Goal: Task Accomplishment & Management: Manage account settings

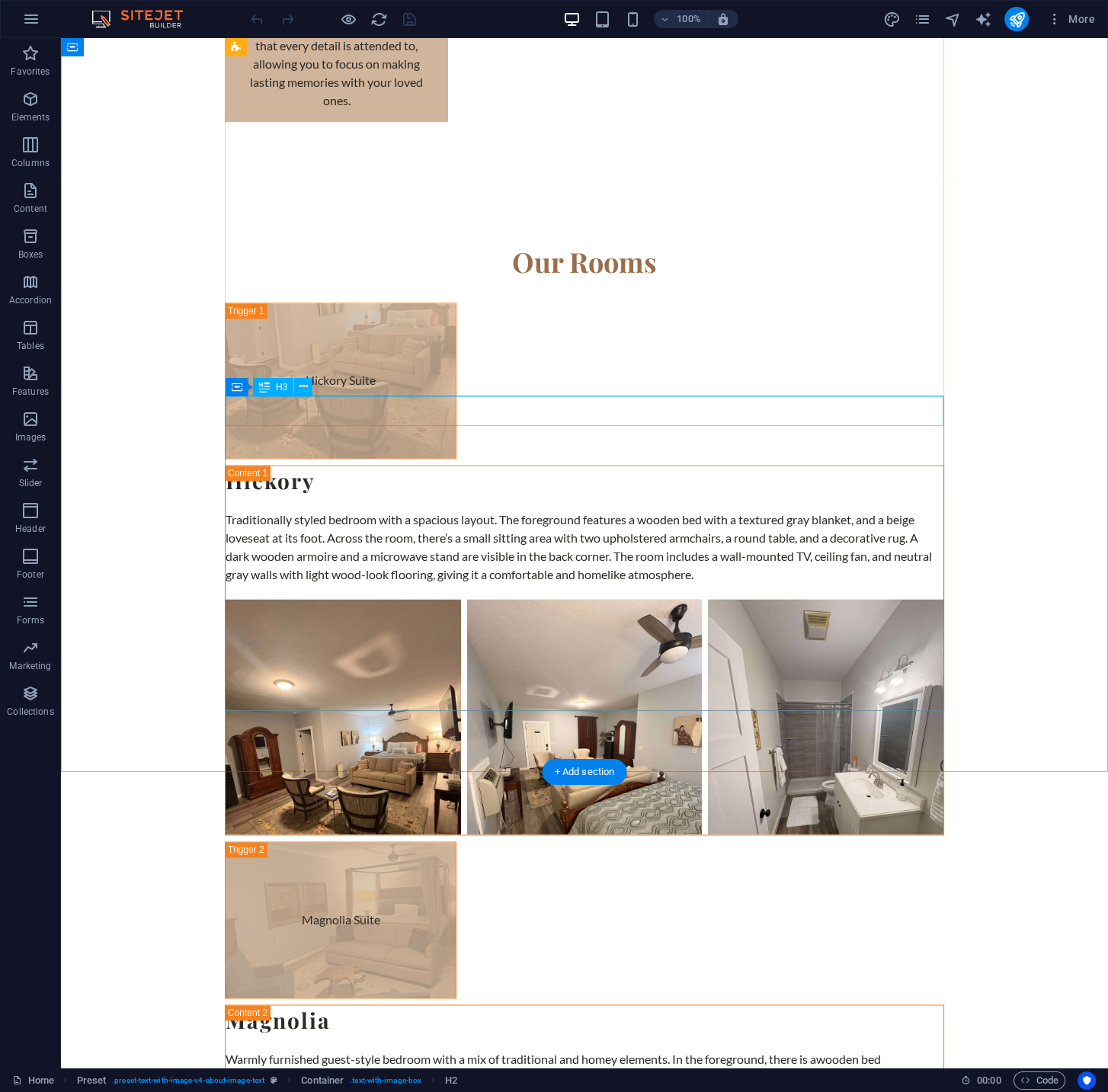
scroll to position [5108, 0]
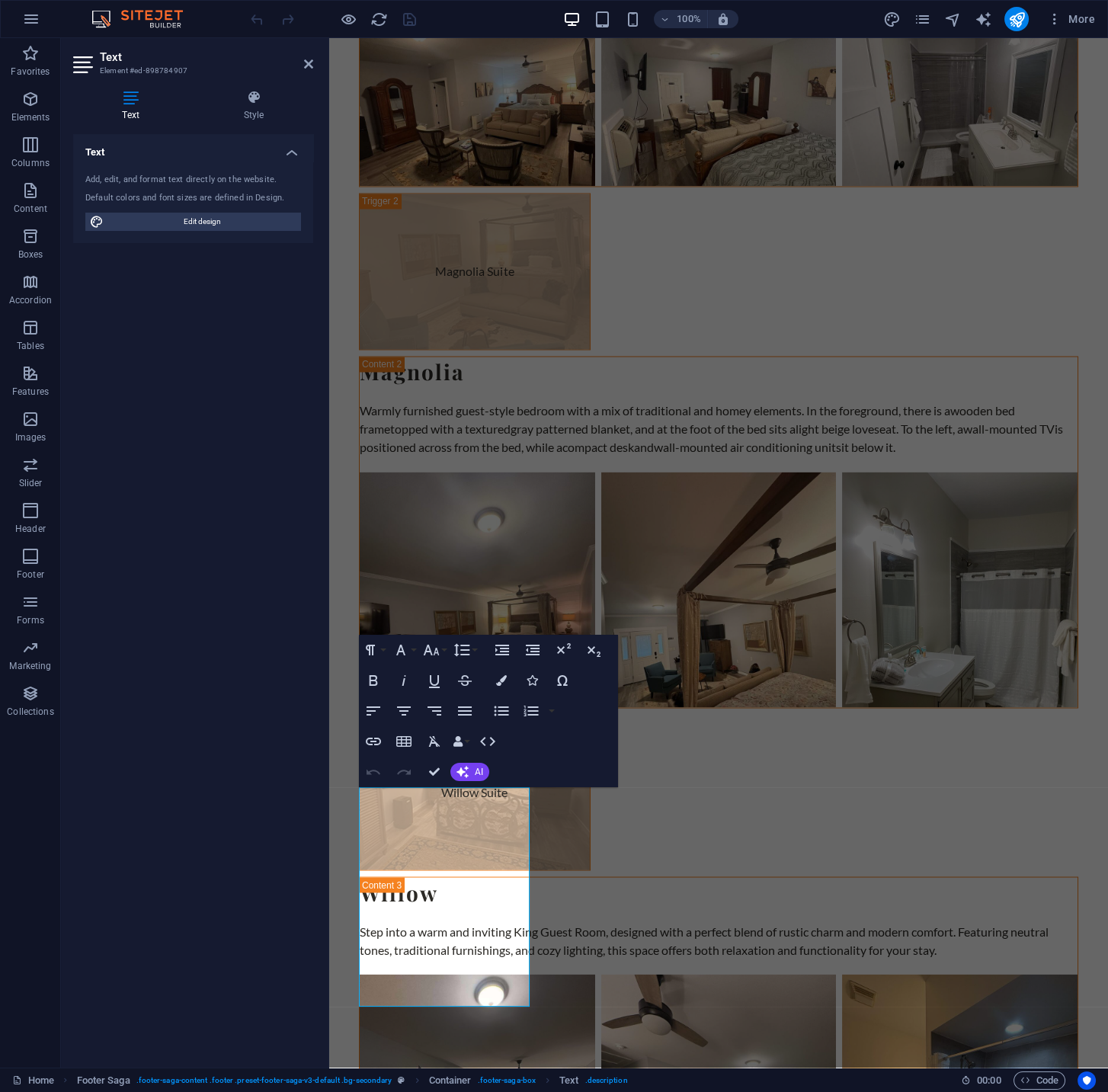
click at [279, 833] on div "Text Element #ed-898784907 Text Style Text Add, edit, and format text directly …" at bounding box center [584, 553] width 1047 height 1029
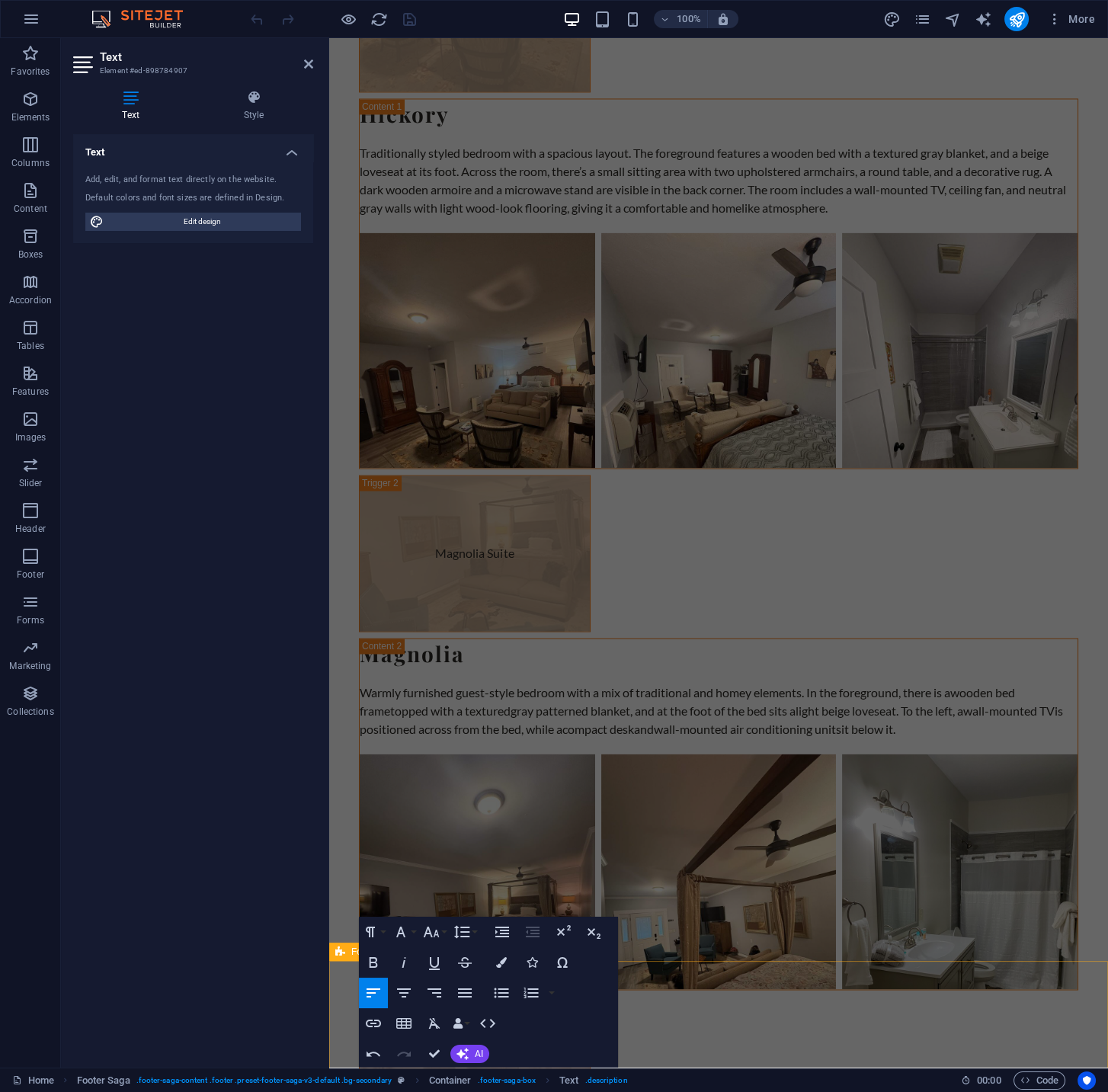
scroll to position [5091, 0]
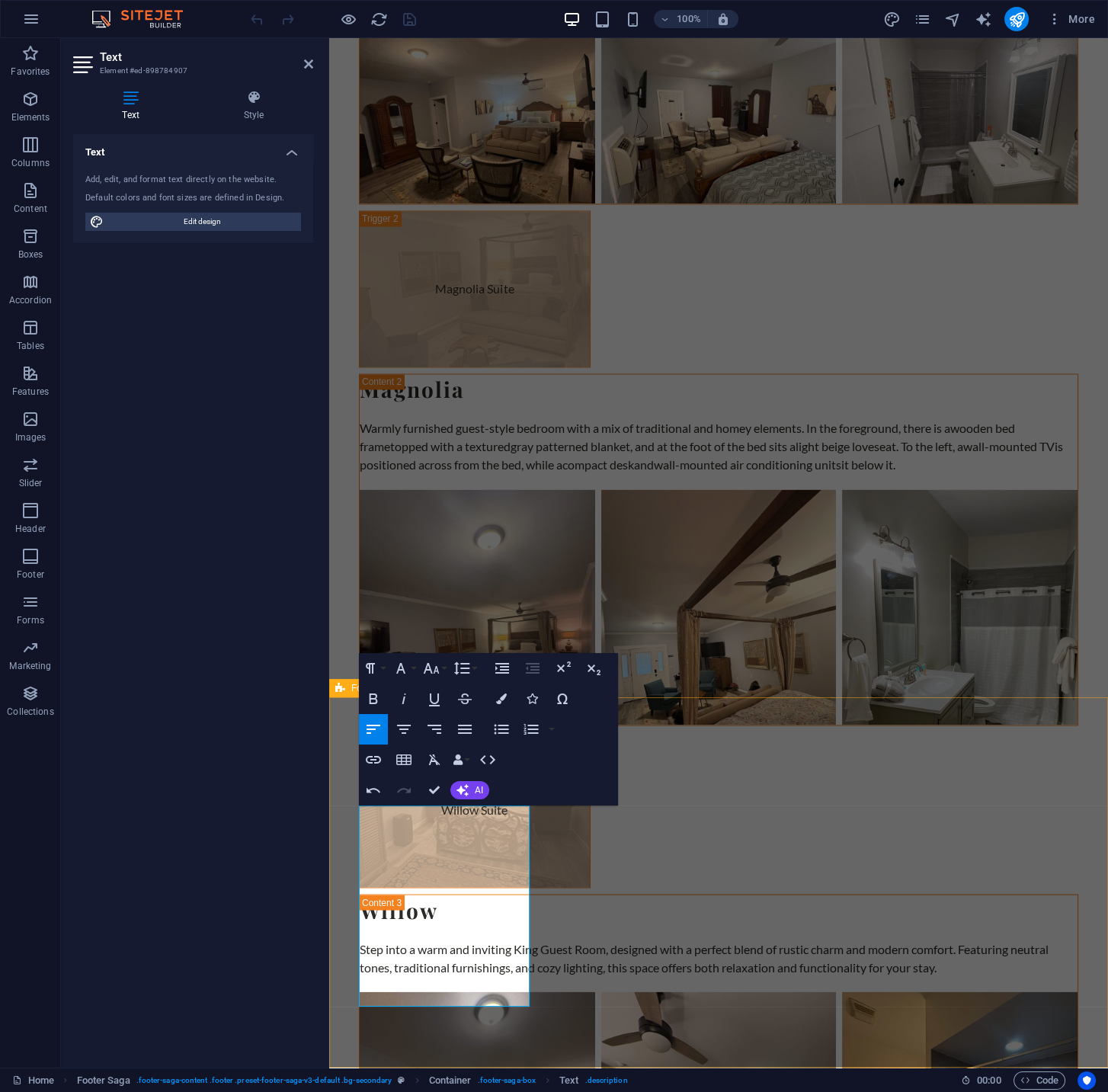
drag, startPoint x: 517, startPoint y: 994, endPoint x: 300, endPoint y: 787, distance: 299.9
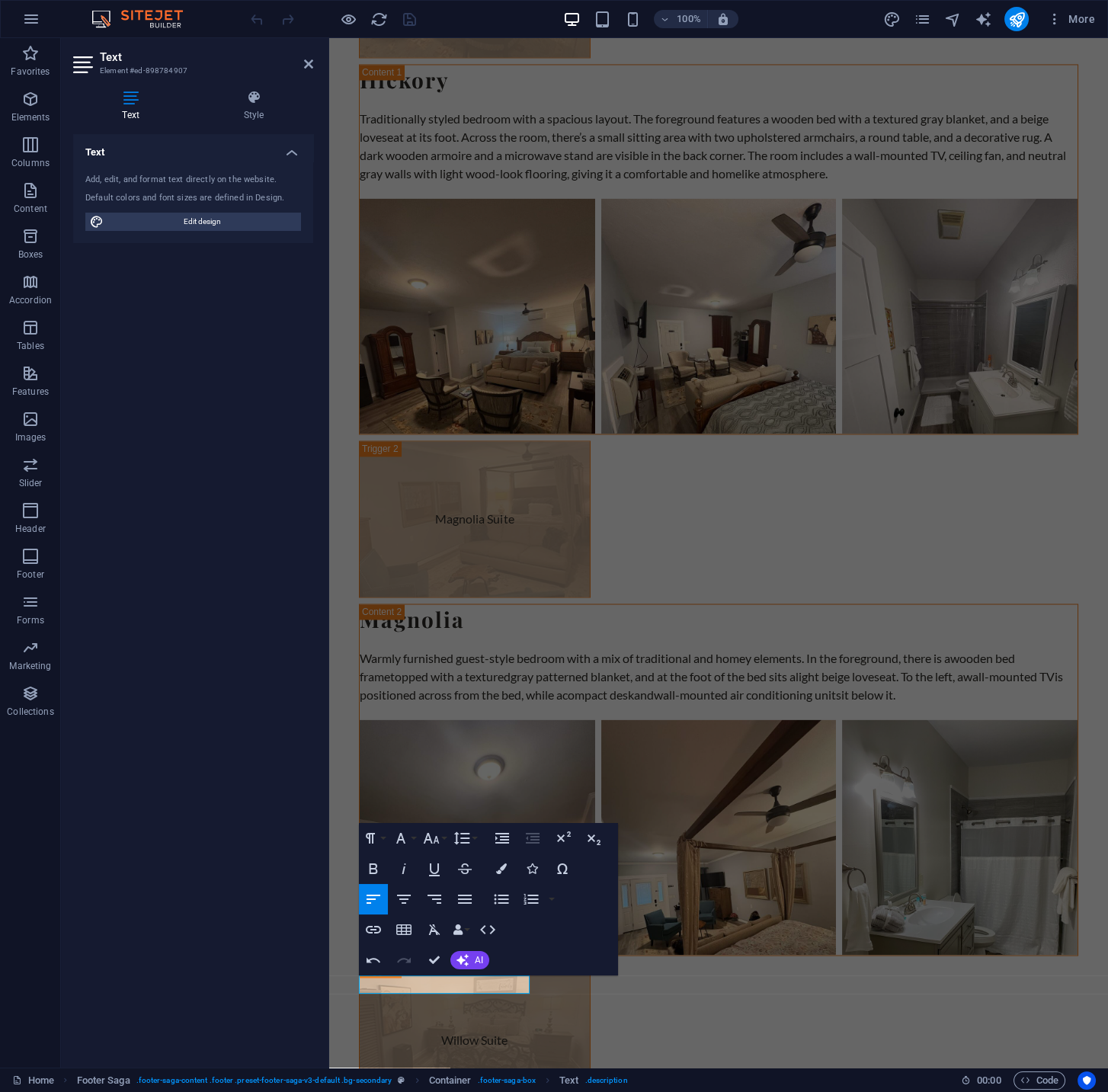
scroll to position [4920, 0]
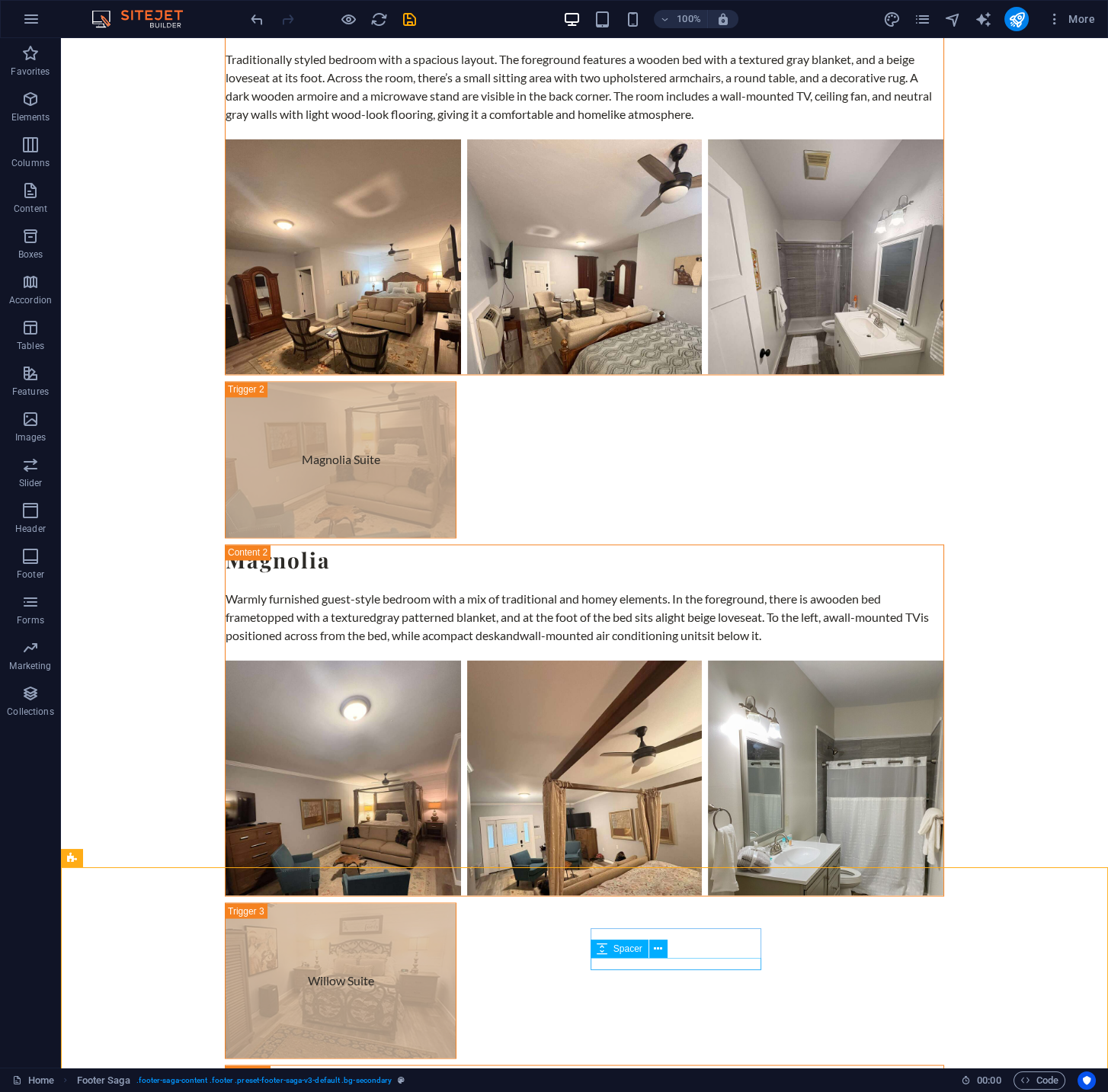
scroll to position [4926, 0]
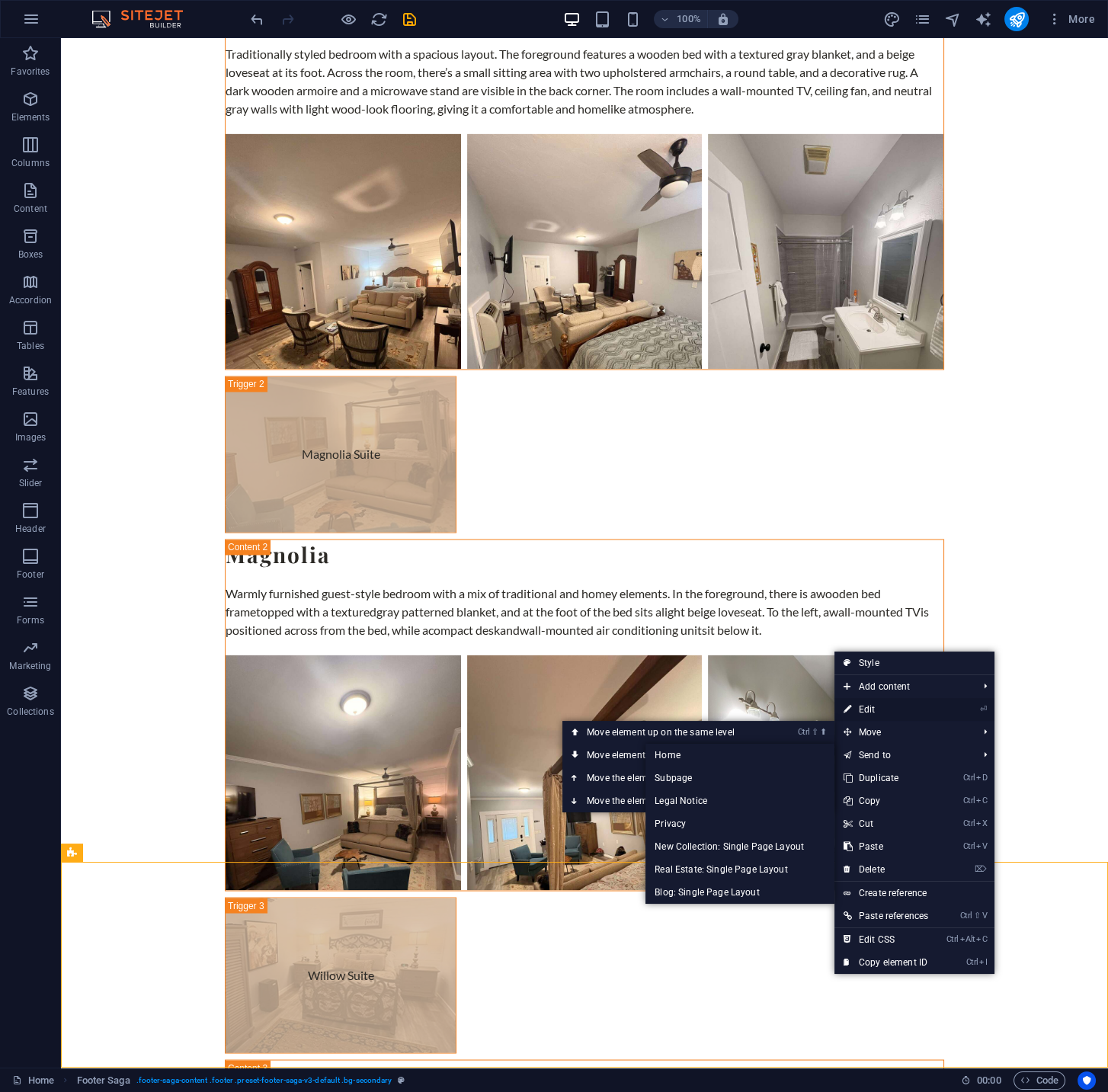
click at [865, 712] on link "⏎ Edit" at bounding box center [885, 709] width 103 height 23
select select "footer"
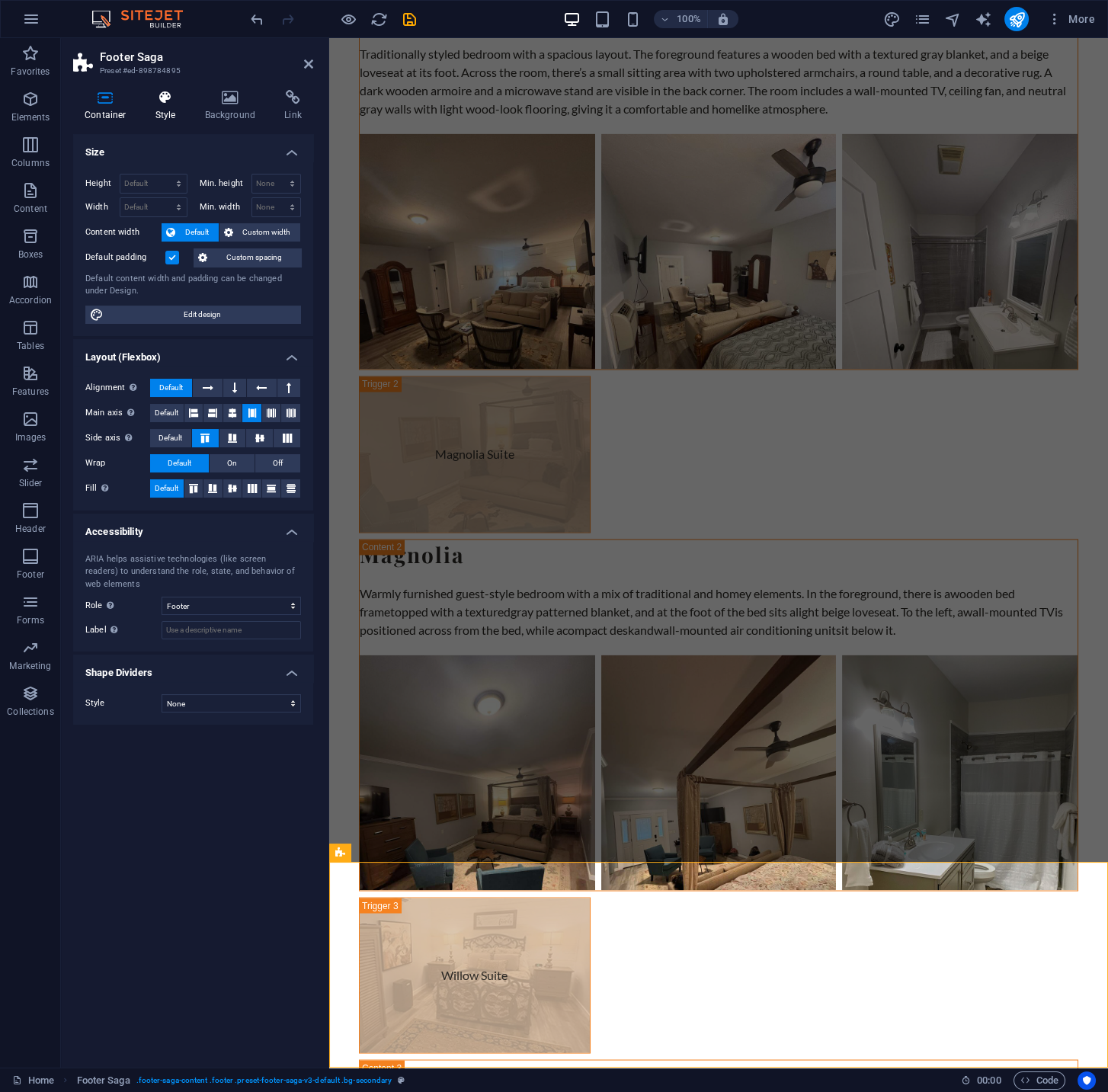
click at [176, 108] on h4 "Style" at bounding box center [169, 106] width 50 height 32
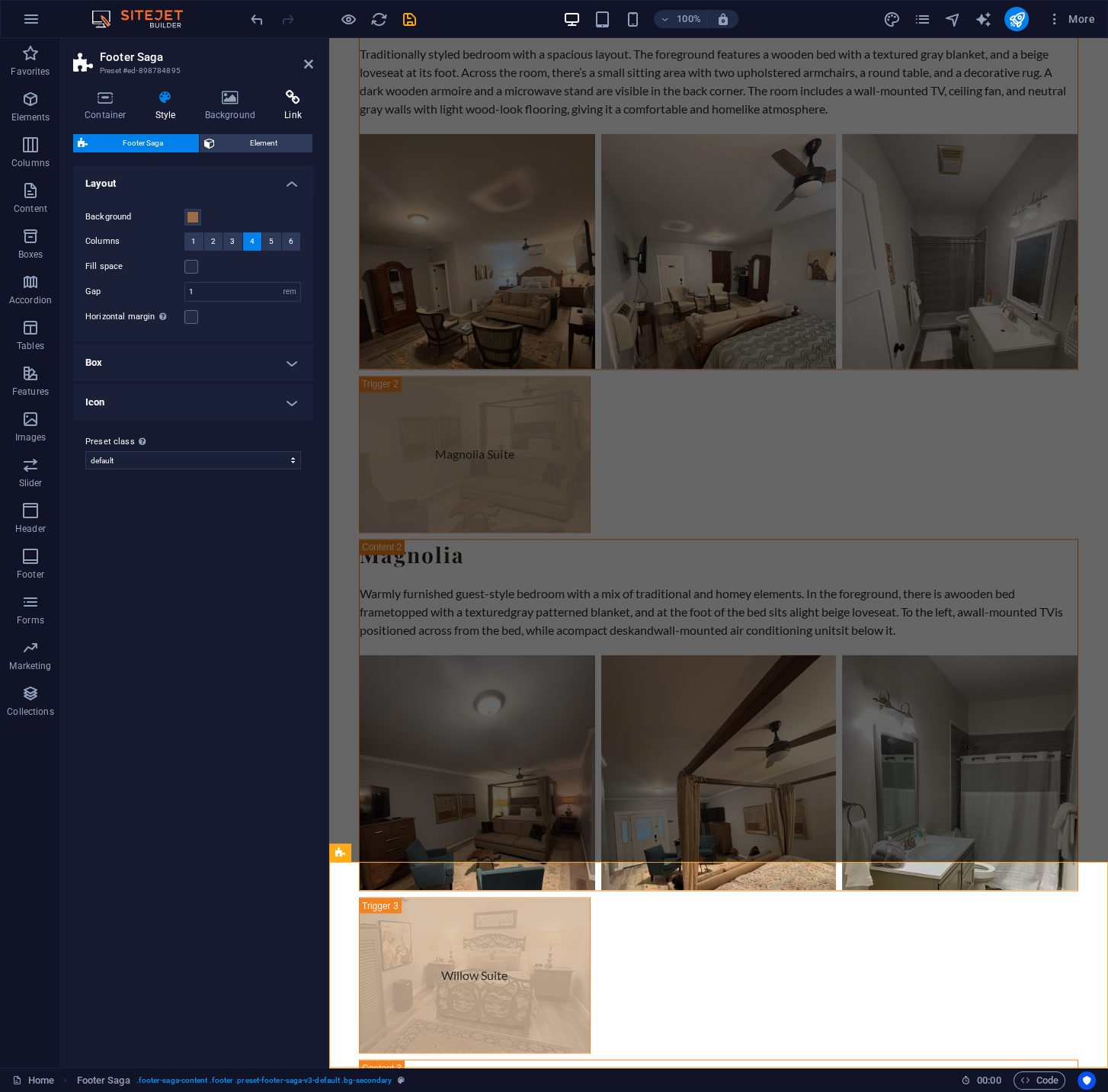
click at [287, 98] on icon at bounding box center [292, 98] width 40 height 16
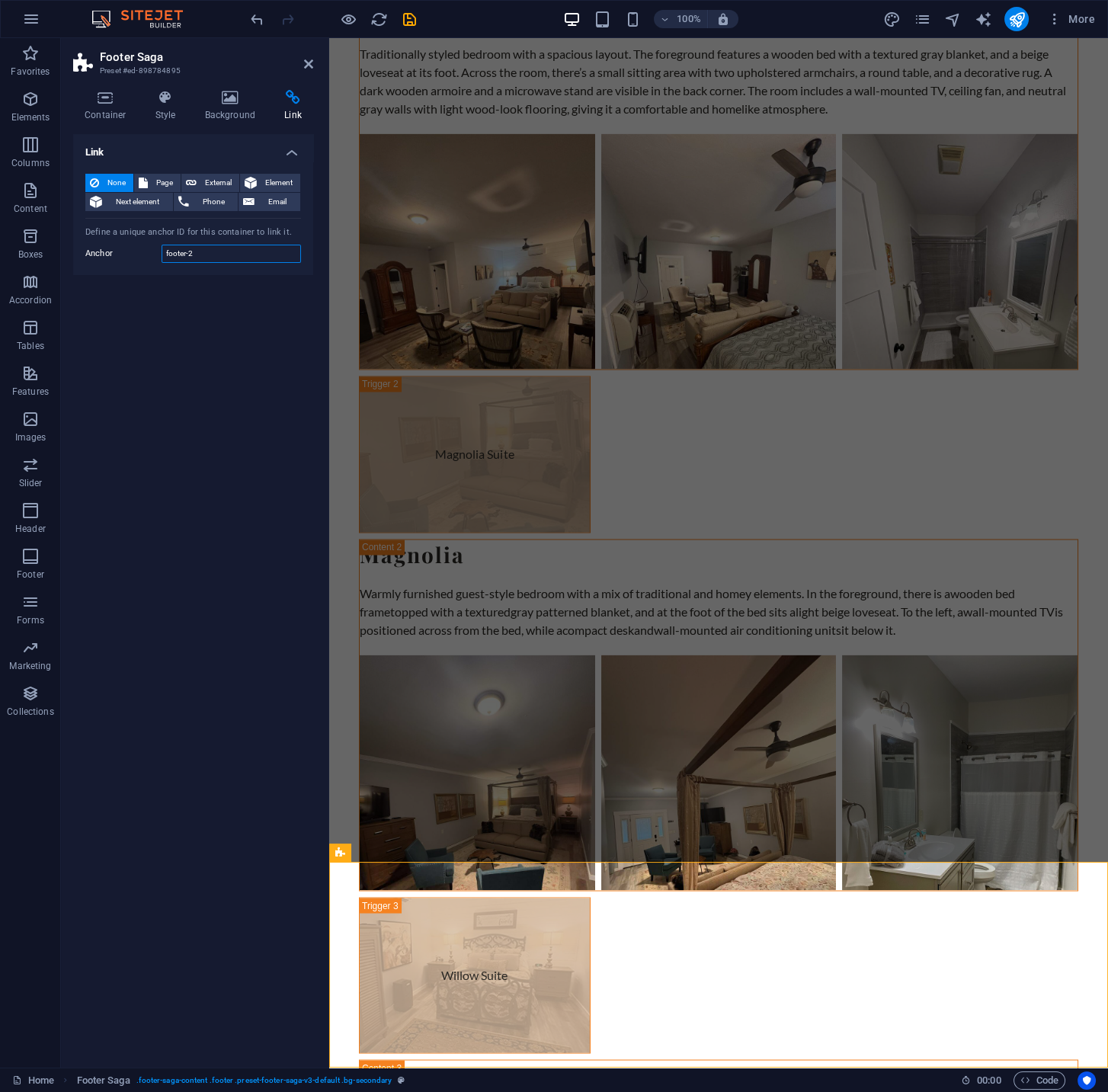
drag, startPoint x: 218, startPoint y: 263, endPoint x: 131, endPoint y: 253, distance: 87.6
click at [131, 253] on div "Anchor footer-2" at bounding box center [193, 254] width 216 height 19
click at [169, 180] on span "Page" at bounding box center [164, 182] width 24 height 19
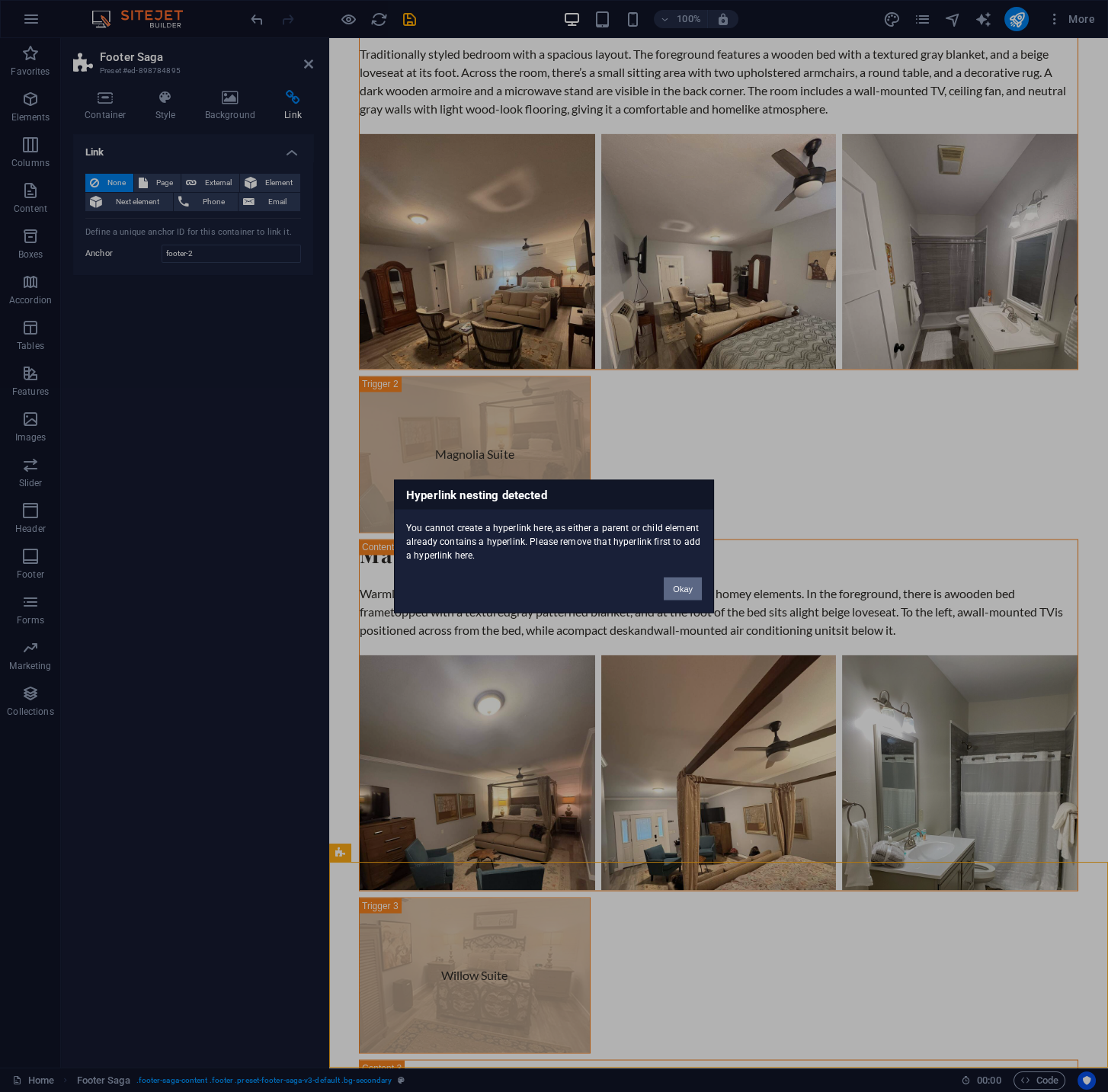
click at [683, 588] on button "Okay" at bounding box center [682, 587] width 38 height 23
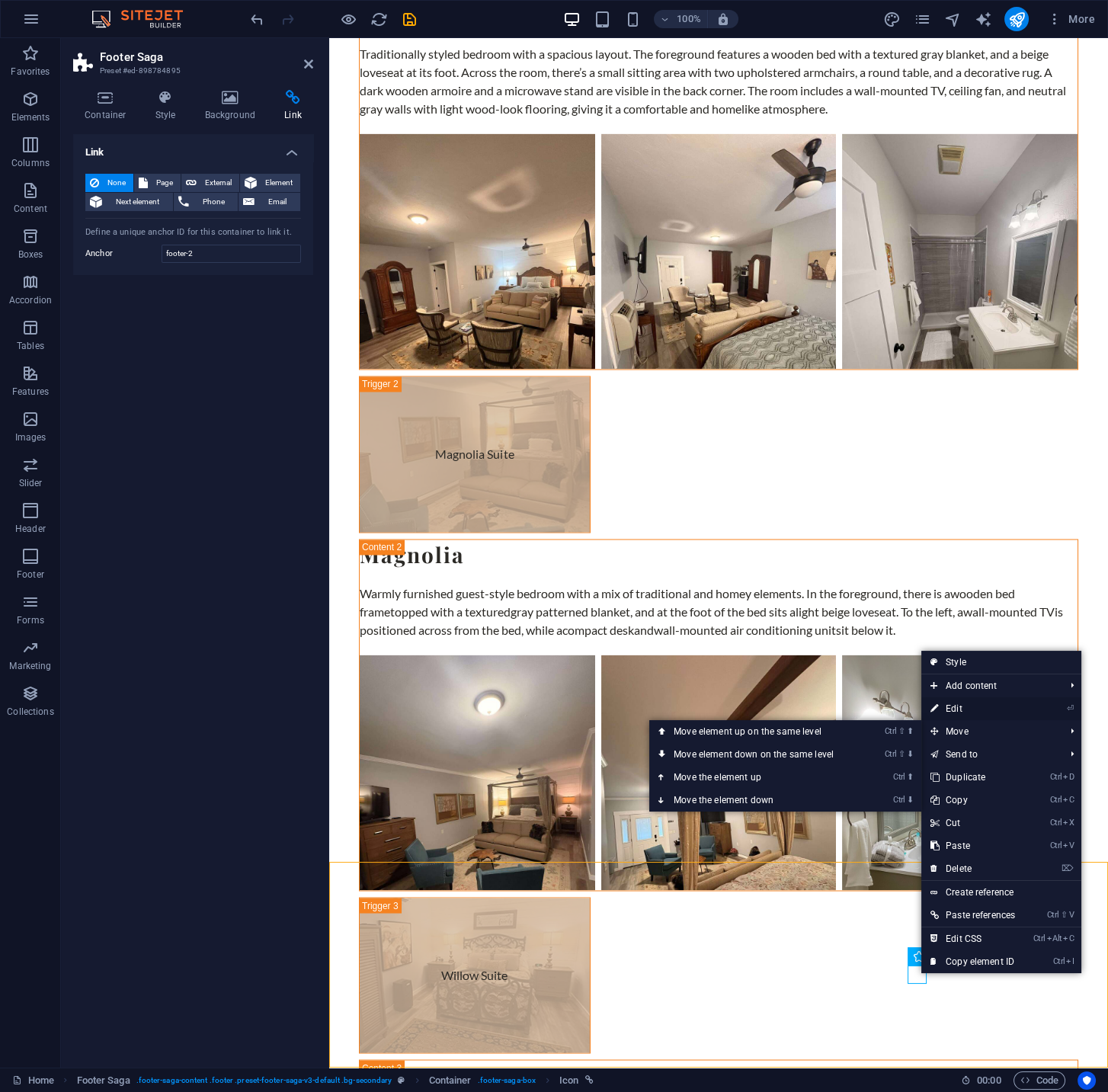
click at [982, 708] on link "⏎ Edit" at bounding box center [973, 708] width 103 height 23
select select "xMidYMid"
select select "px"
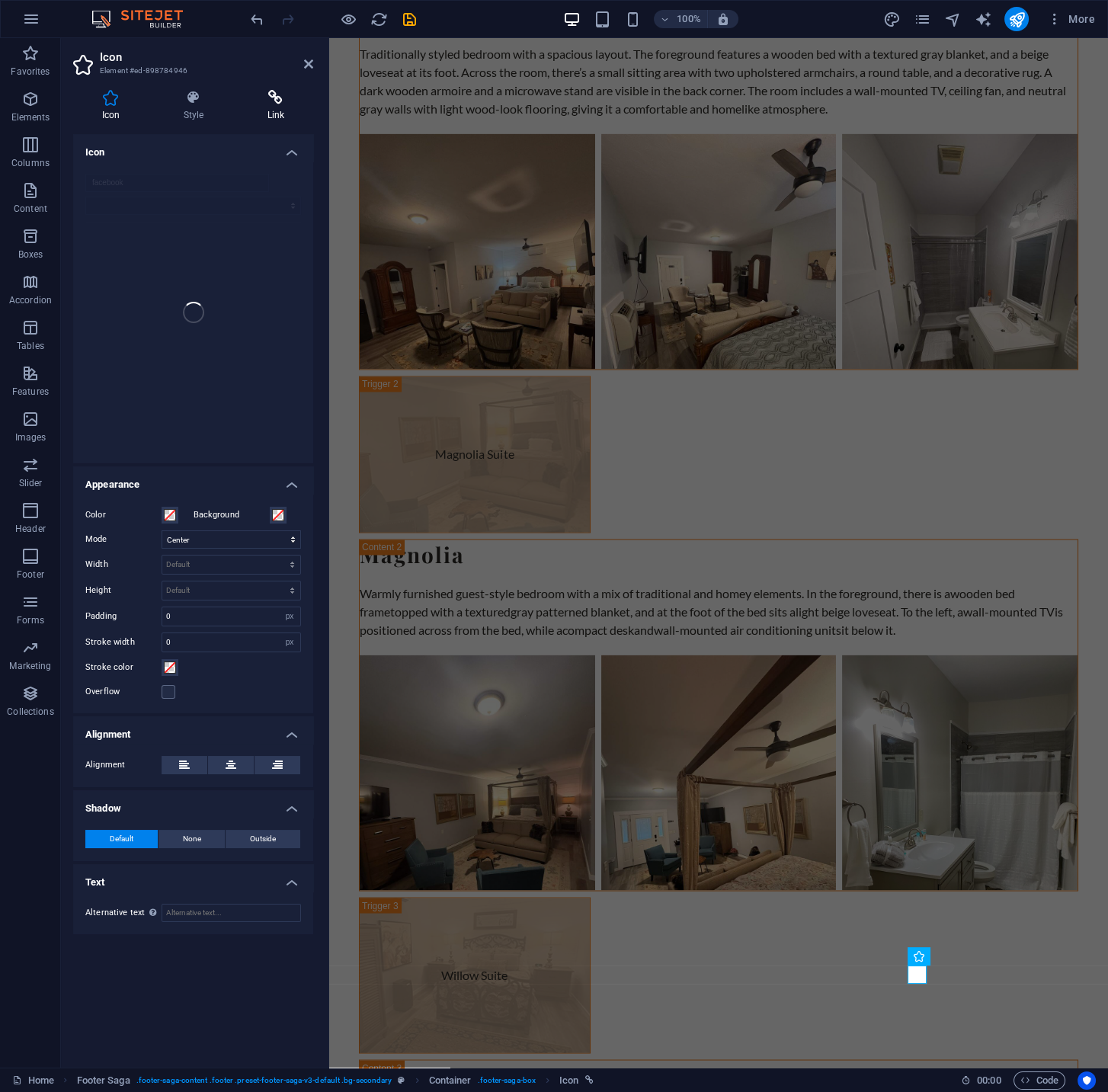
click at [275, 105] on h4 "Link" at bounding box center [276, 106] width 75 height 32
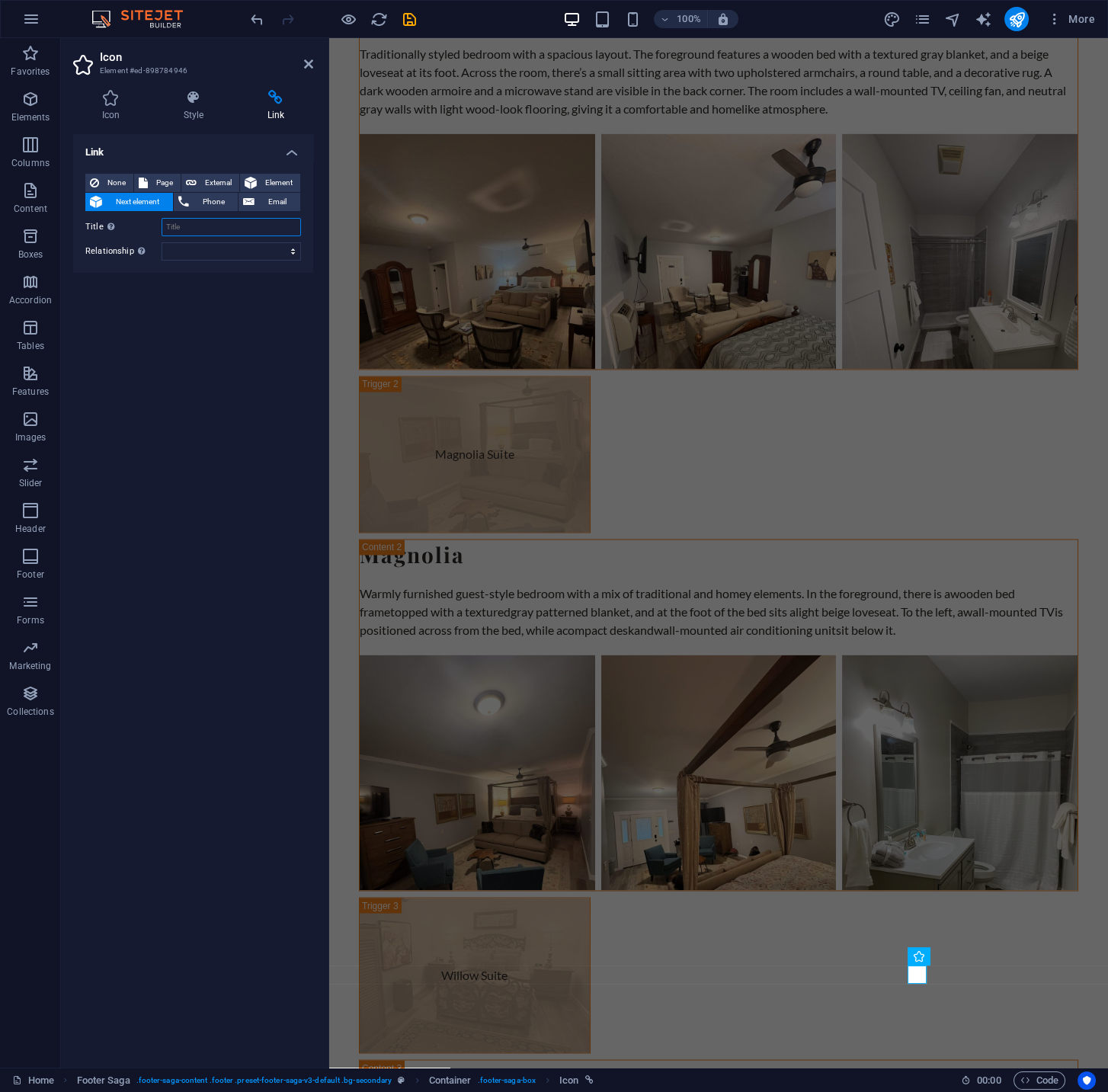
click at [211, 225] on input "Title Additional link description, should not be the same as the link text. The…" at bounding box center [231, 226] width 139 height 19
click at [426, 363] on div "H2" at bounding box center [393, 358] width 70 height 19
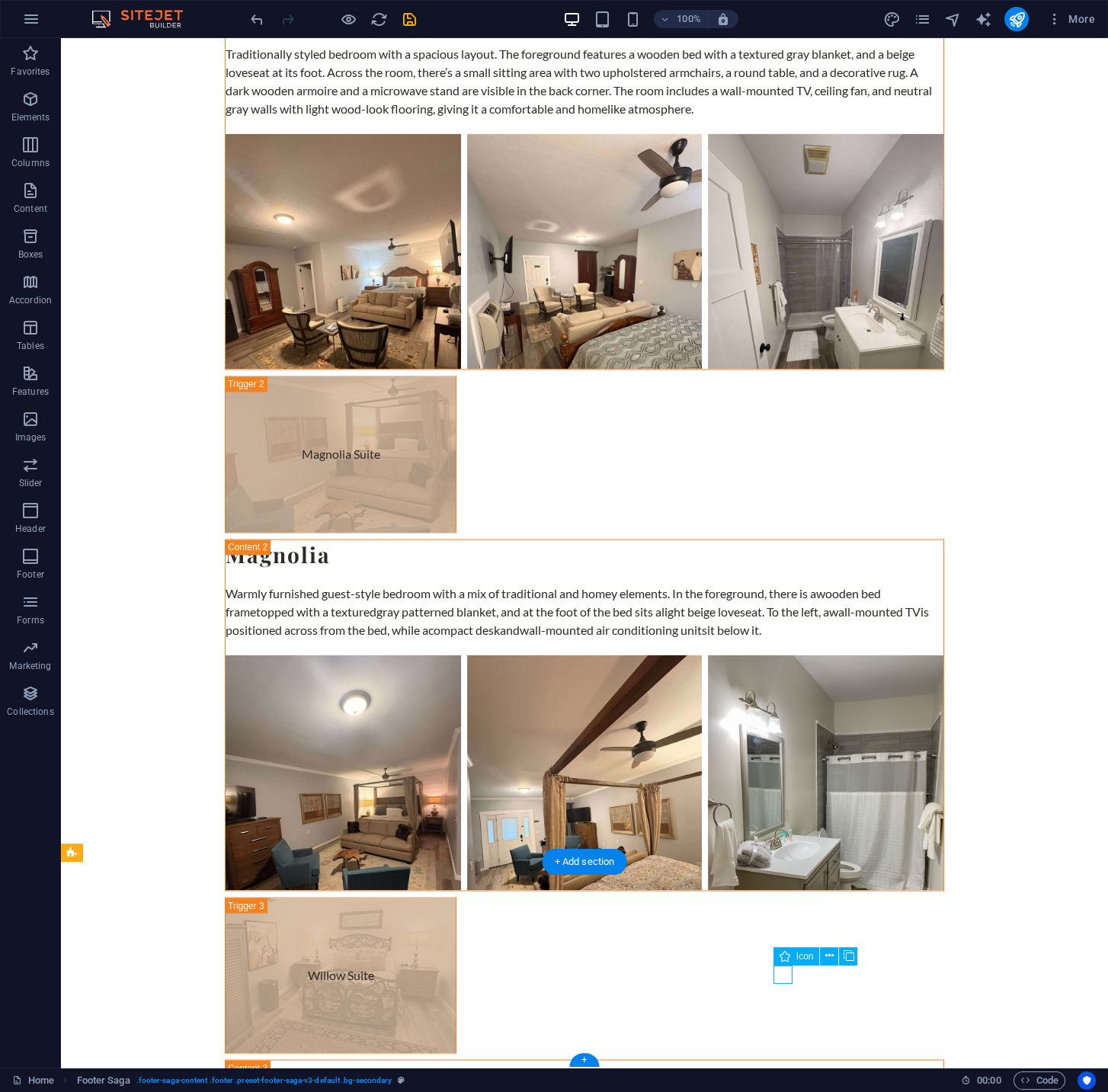
select select
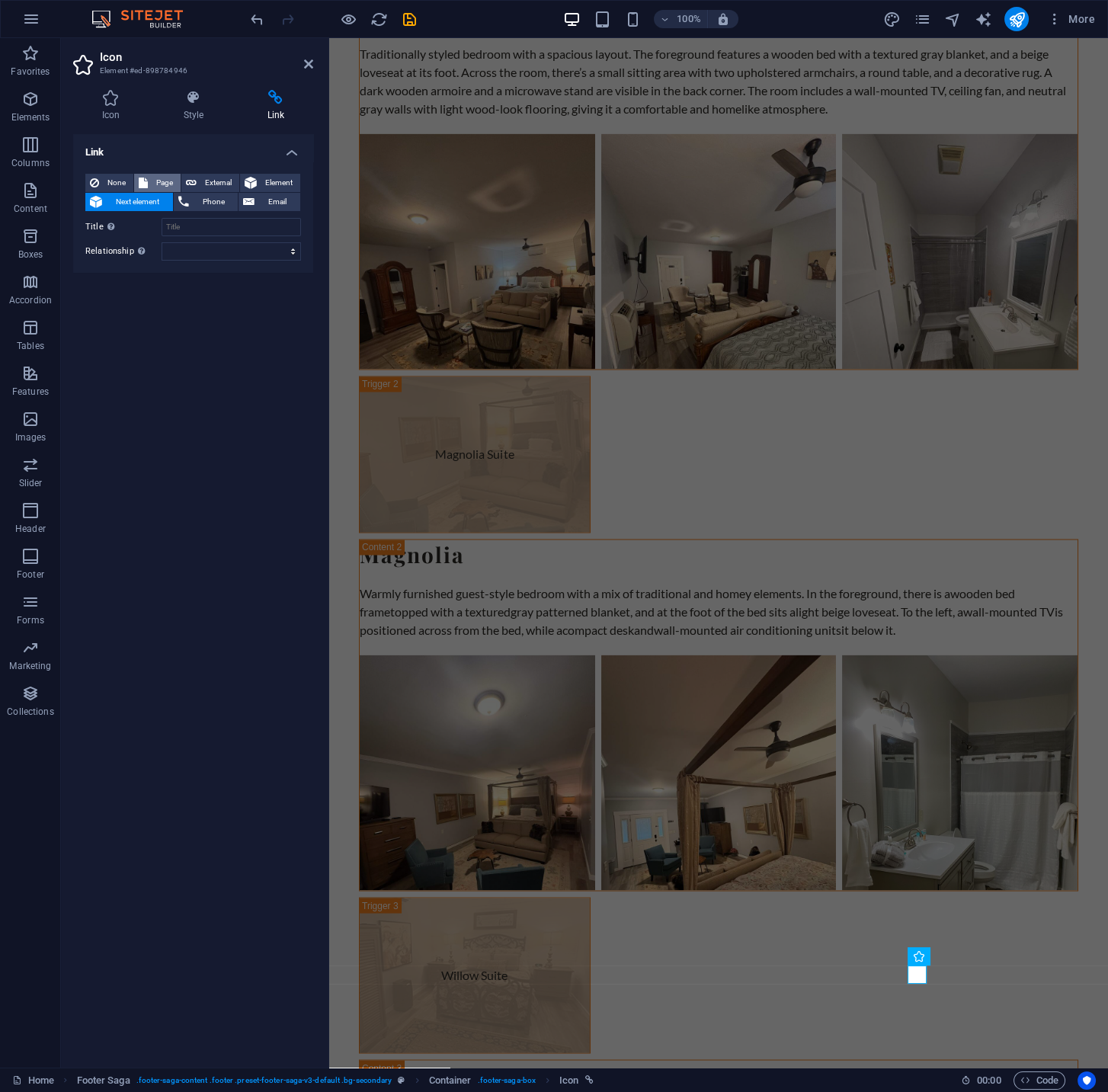
click at [154, 182] on span "Page" at bounding box center [164, 182] width 24 height 19
select select
click at [216, 176] on span "External" at bounding box center [218, 182] width 33 height 19
select select "blank"
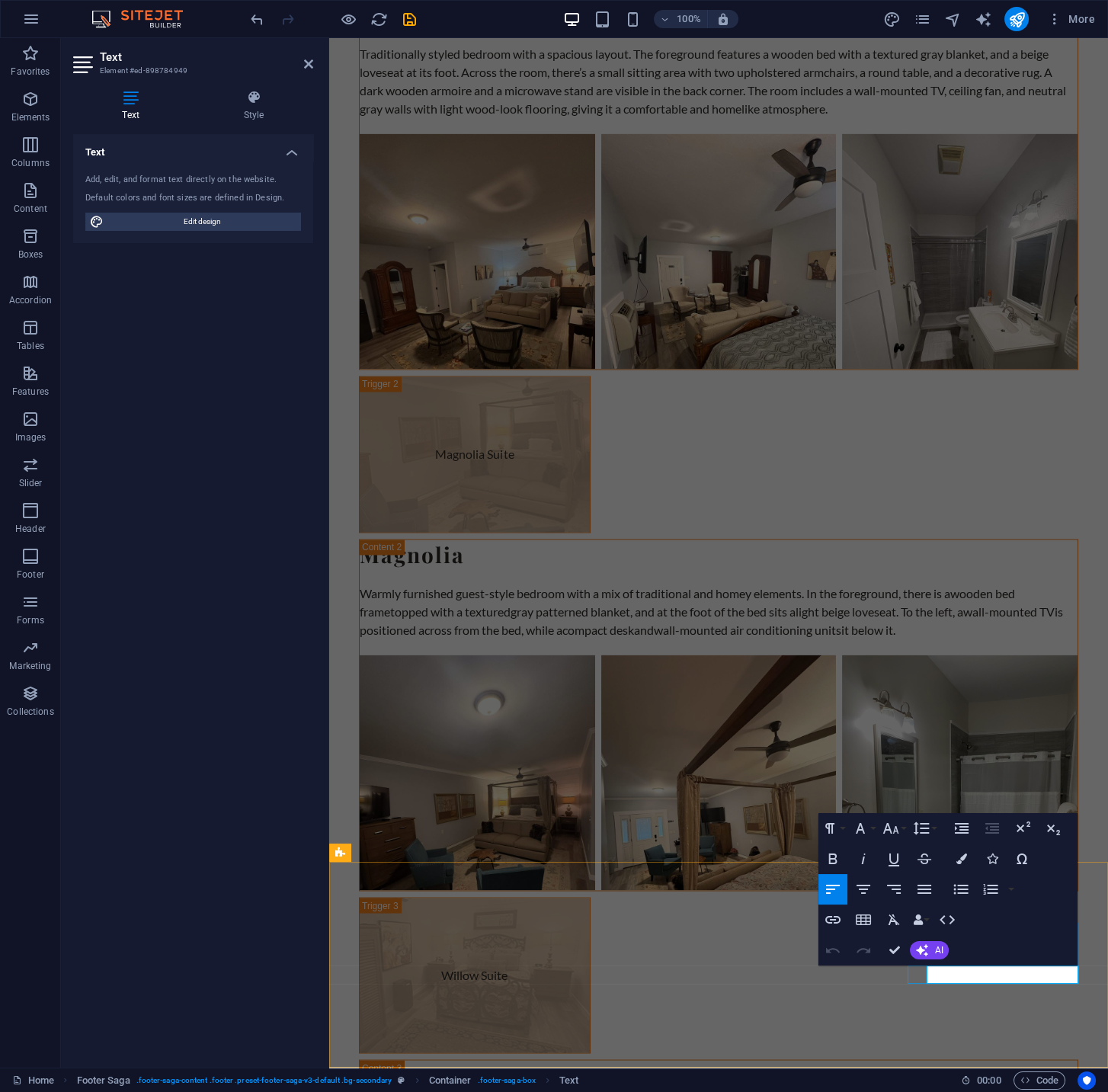
drag, startPoint x: 991, startPoint y: 970, endPoint x: 927, endPoint y: 970, distance: 64.0
click at [840, 916] on icon "button" at bounding box center [832, 919] width 19 height 19
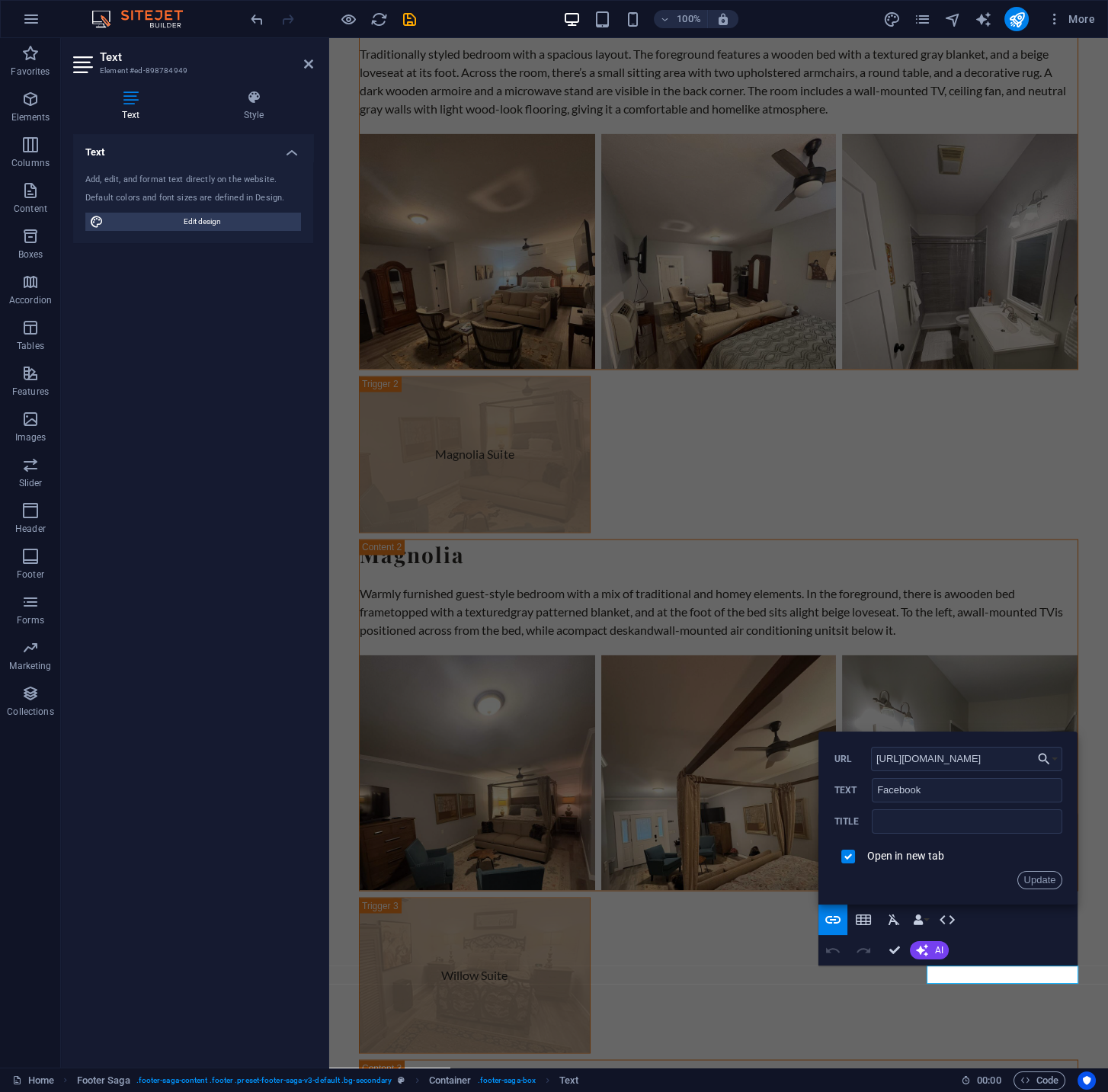
drag, startPoint x: 997, startPoint y: 757, endPoint x: 853, endPoint y: 754, distance: 144.0
click at [872, 754] on input "[URL][DOMAIN_NAME]" at bounding box center [968, 759] width 192 height 25
type input "[URL][DOMAIN_NAME]"
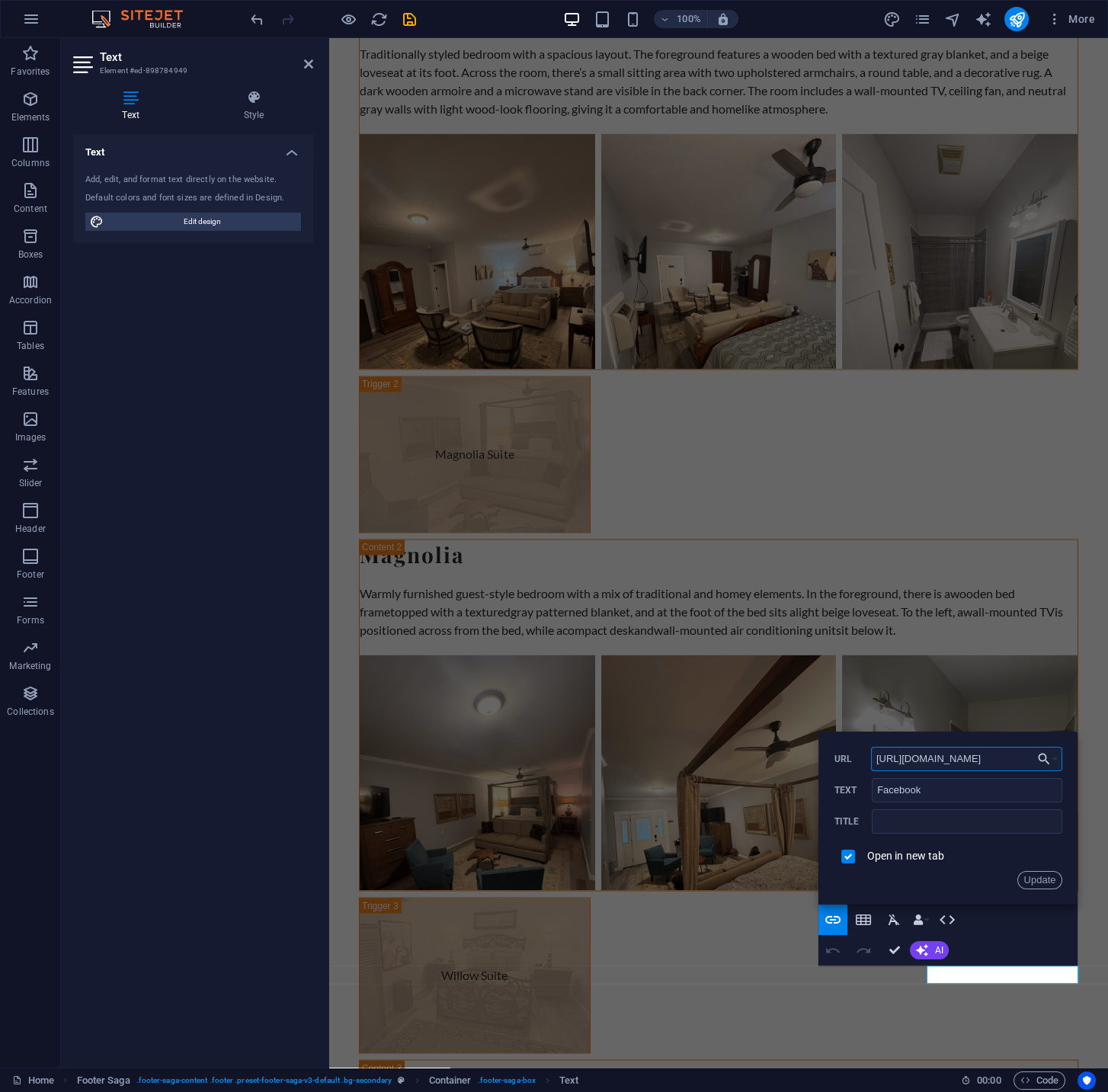
drag, startPoint x: 923, startPoint y: 759, endPoint x: 803, endPoint y: 765, distance: 120.1
click at [872, 765] on input "[URL][DOMAIN_NAME]" at bounding box center [968, 759] width 192 height 25
click at [905, 758] on input "[URL][DOMAIN_NAME]" at bounding box center [968, 759] width 192 height 25
drag, startPoint x: 879, startPoint y: 758, endPoint x: 1196, endPoint y: 737, distance: 317.7
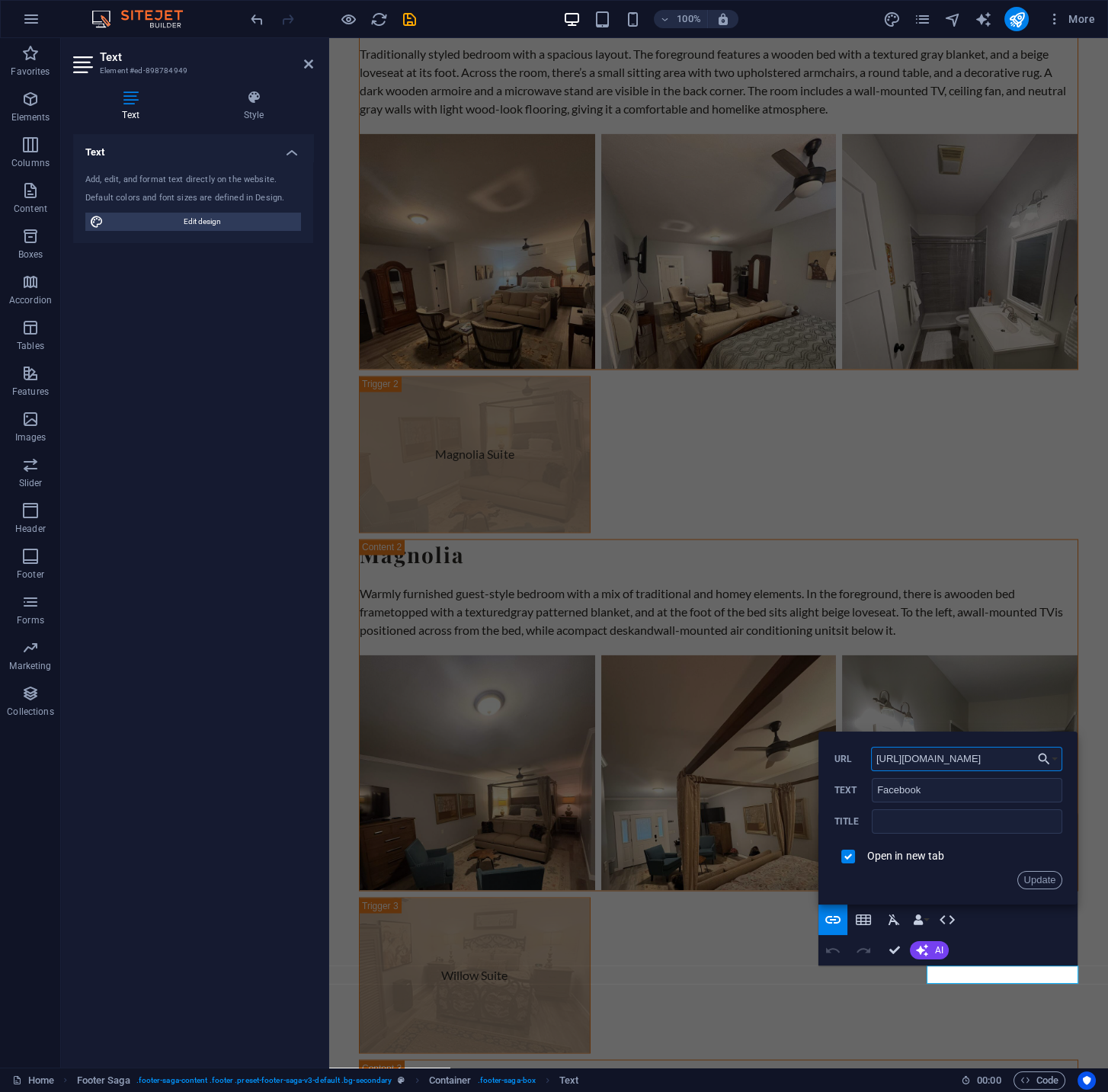
click at [1063, 747] on input "[URL][DOMAIN_NAME]" at bounding box center [968, 759] width 192 height 25
click at [895, 814] on input "text" at bounding box center [967, 821] width 190 height 25
drag, startPoint x: 934, startPoint y: 796, endPoint x: 870, endPoint y: 792, distance: 64.1
click at [872, 792] on input "Facebook" at bounding box center [967, 790] width 190 height 25
type input "Visit Our Facebook"
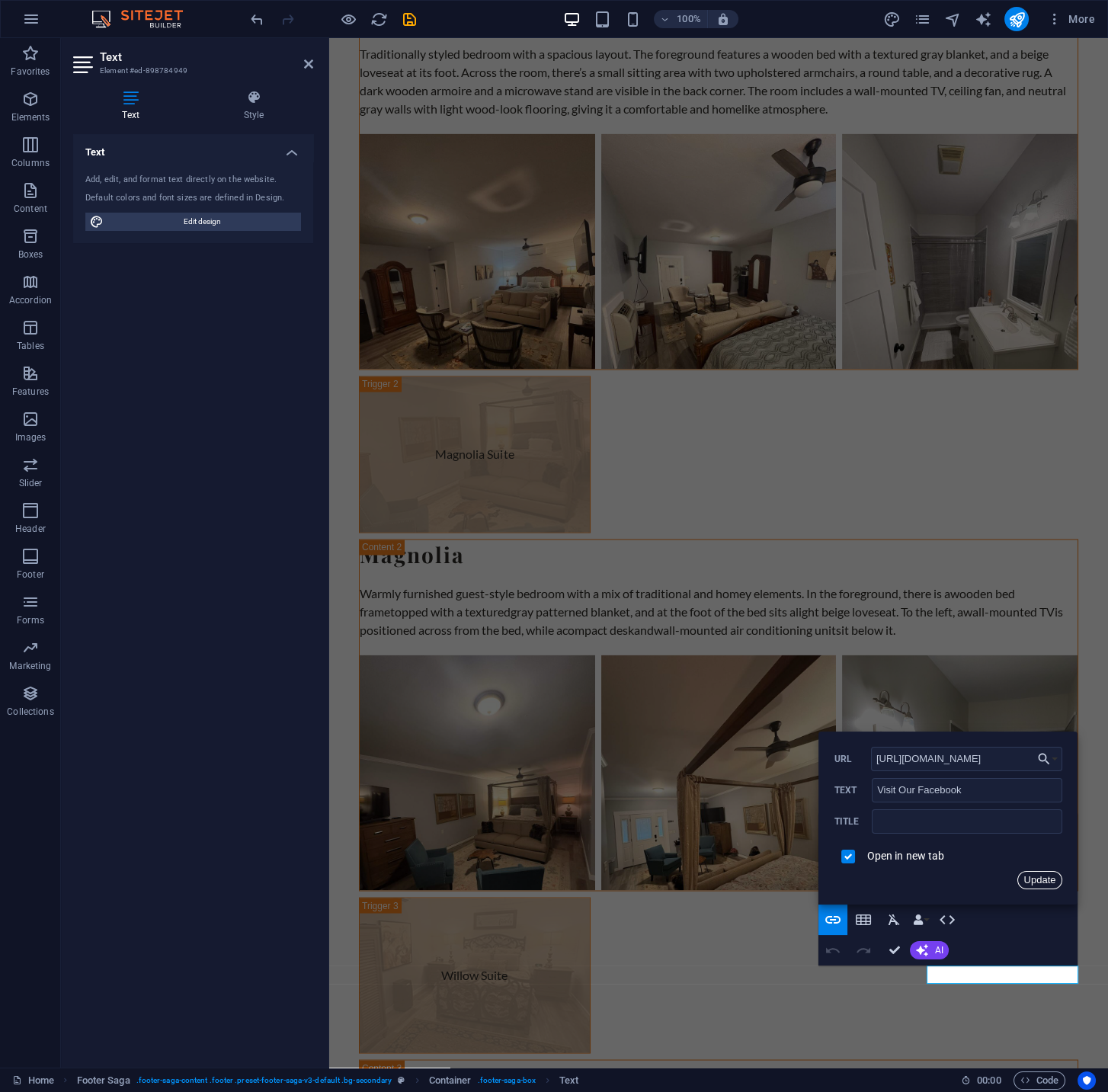
click at [1047, 881] on button "Update" at bounding box center [1040, 880] width 46 height 19
